Goal: Task Accomplishment & Management: Manage account settings

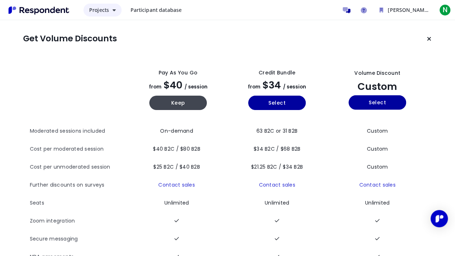
click at [112, 6] on button "Projects" at bounding box center [103, 10] width 38 height 13
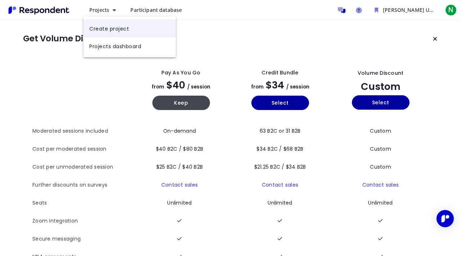
click at [109, 33] on link "Create project" at bounding box center [130, 27] width 92 height 17
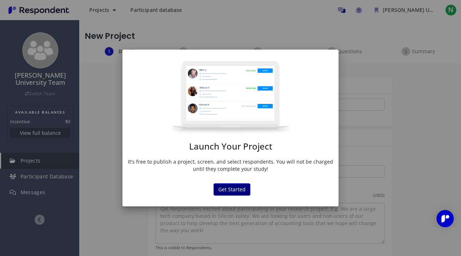
click at [232, 190] on button "Get Started" at bounding box center [232, 190] width 37 height 12
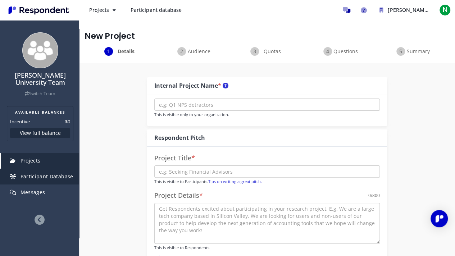
click at [50, 176] on span "Participant Database" at bounding box center [47, 176] width 53 height 7
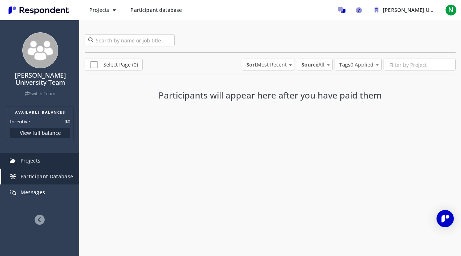
click at [49, 163] on link "Projects" at bounding box center [40, 161] width 78 height 16
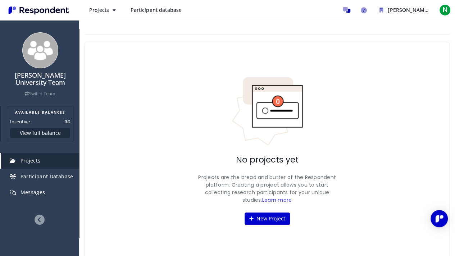
click at [39, 132] on button "View full balance" at bounding box center [40, 133] width 60 height 10
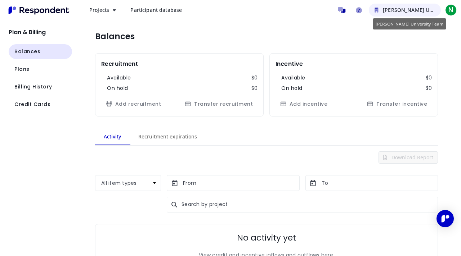
click at [385, 15] on button "[PERSON_NAME] University Team" at bounding box center [405, 10] width 72 height 13
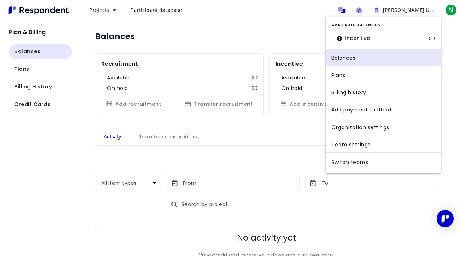
click at [260, 27] on md-backdrop at bounding box center [230, 128] width 461 height 256
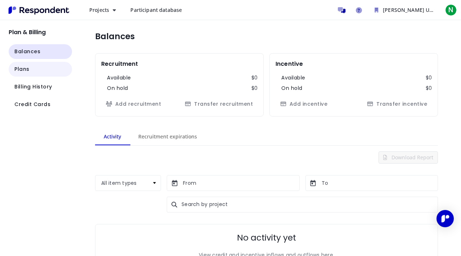
click at [24, 69] on span "Plans" at bounding box center [21, 70] width 15 height 8
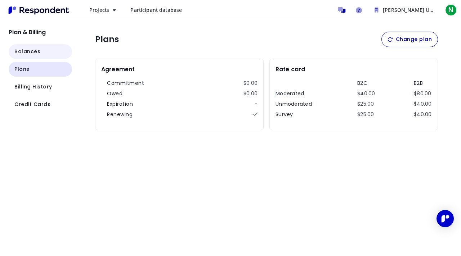
click at [22, 57] on button "Balances" at bounding box center [40, 51] width 63 height 15
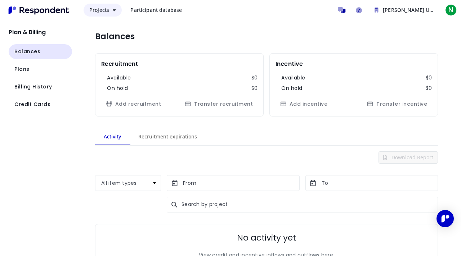
click at [109, 8] on button "Projects" at bounding box center [103, 10] width 38 height 13
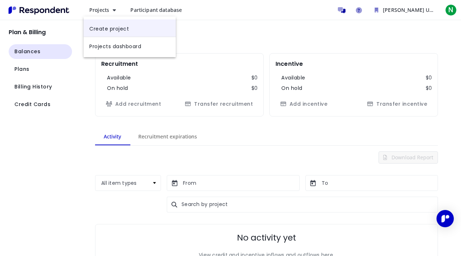
click at [109, 28] on link "Create project" at bounding box center [130, 27] width 92 height 17
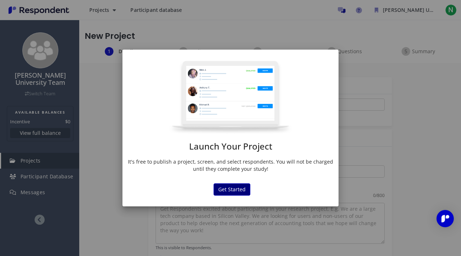
click at [228, 194] on button "Get Started" at bounding box center [232, 190] width 37 height 12
